Goal: Task Accomplishment & Management: Use online tool/utility

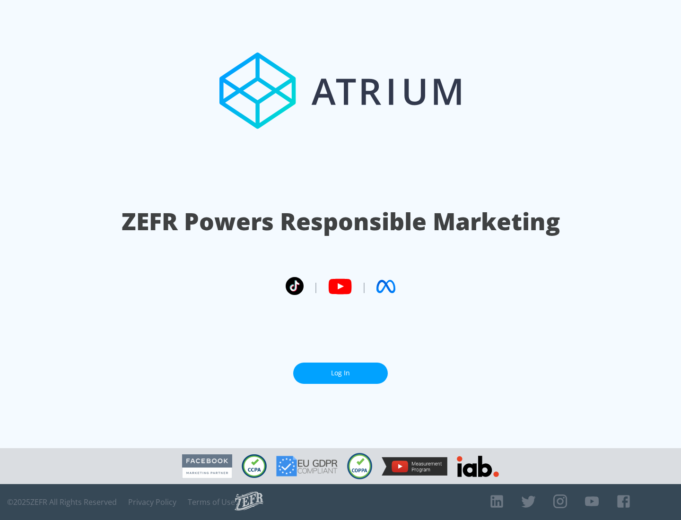
click at [340, 373] on link "Log In" at bounding box center [340, 373] width 95 height 21
